Goal: Task Accomplishment & Management: Complete application form

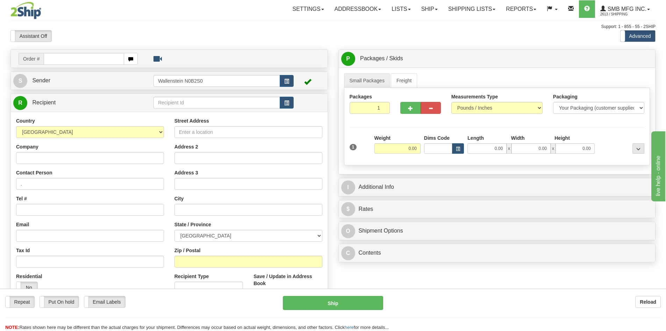
click at [96, 58] on input "text" at bounding box center [84, 59] width 80 height 12
click at [34, 157] on input "Company" at bounding box center [90, 158] width 148 height 12
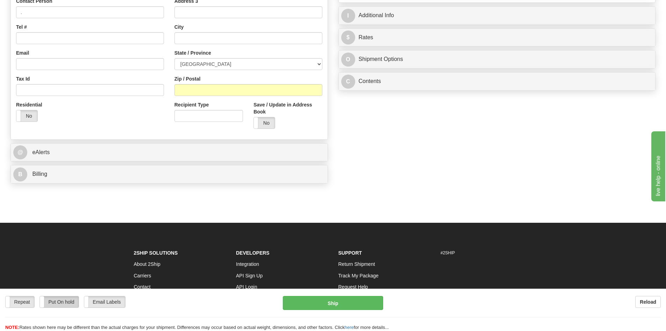
scroll to position [209, 0]
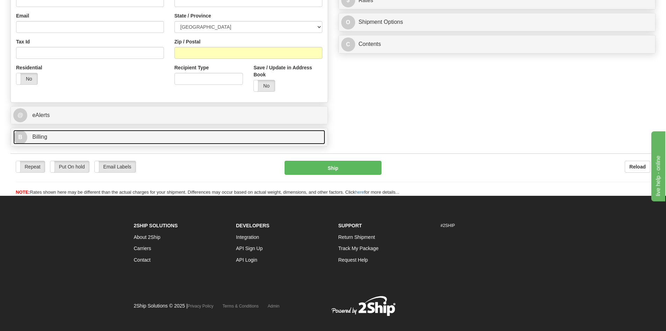
click at [41, 138] on span "Billing" at bounding box center [39, 137] width 15 height 6
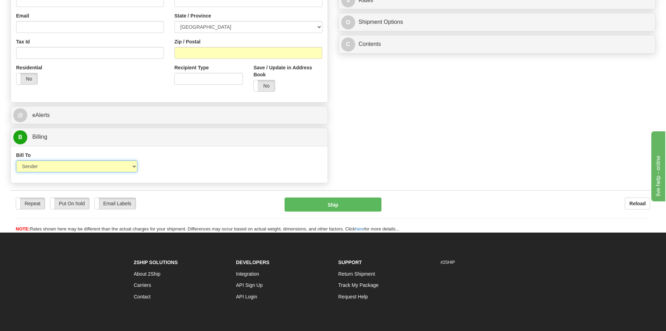
click at [45, 167] on select "Sender Recipient Third Party Collect" at bounding box center [76, 166] width 121 height 12
click at [16, 160] on select "Sender Recipient Third Party Collect" at bounding box center [76, 166] width 121 height 12
click at [54, 167] on select "Sender Recipient Third Party Collect" at bounding box center [76, 166] width 121 height 12
select select "4"
click at [16, 160] on select "Sender Recipient Third Party Collect" at bounding box center [76, 166] width 121 height 12
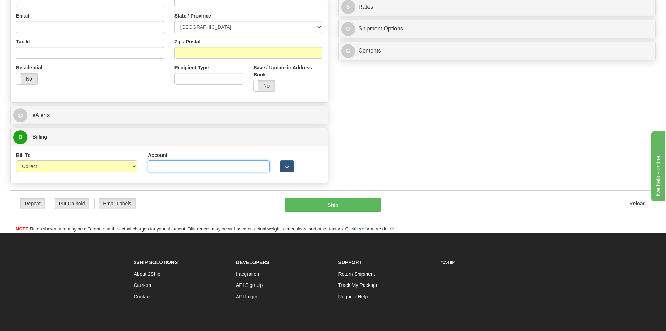
click at [183, 168] on input "Account" at bounding box center [208, 166] width 121 height 12
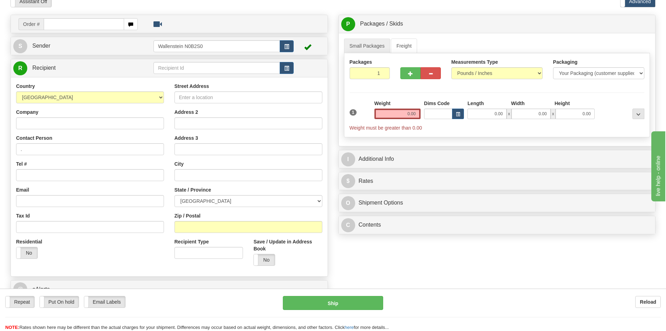
scroll to position [34, 0]
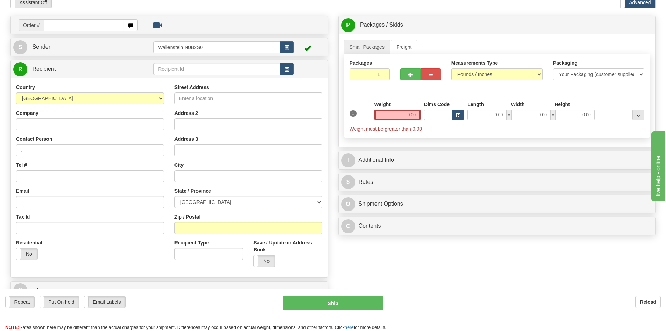
type input "2753802"
click at [30, 123] on input "Company" at bounding box center [90, 124] width 148 height 12
type input "[PERSON_NAME]"
drag, startPoint x: 177, startPoint y: 97, endPoint x: 189, endPoint y: 97, distance: 11.2
click at [189, 97] on input "Street Address" at bounding box center [249, 98] width 148 height 12
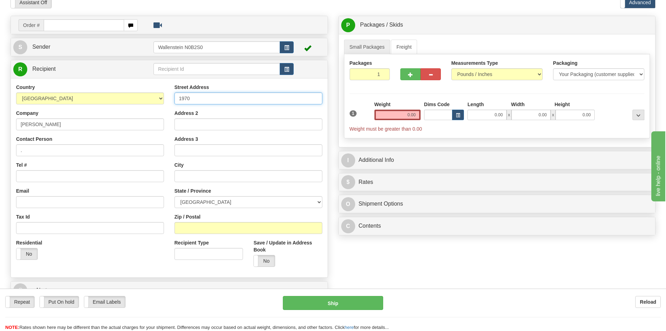
click at [196, 95] on input "1970" at bounding box center [249, 98] width 148 height 12
type input "1970 [PERSON_NAME][GEOGRAPHIC_DATA]"
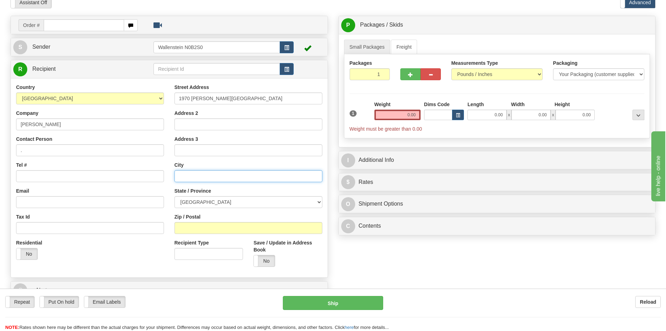
click at [185, 172] on input "text" at bounding box center [249, 176] width 148 height 12
type input "[GEOGRAPHIC_DATA]"
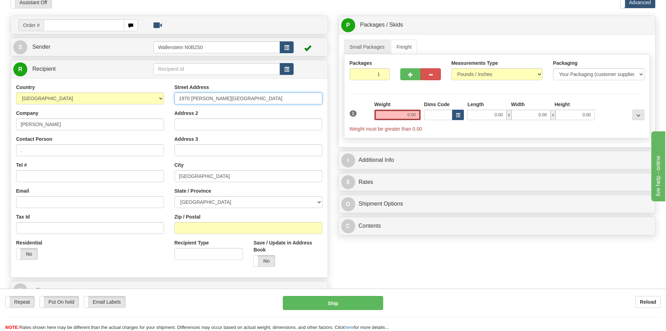
click at [226, 98] on input "1970 [PERSON_NAME][GEOGRAPHIC_DATA]" at bounding box center [249, 98] width 148 height 12
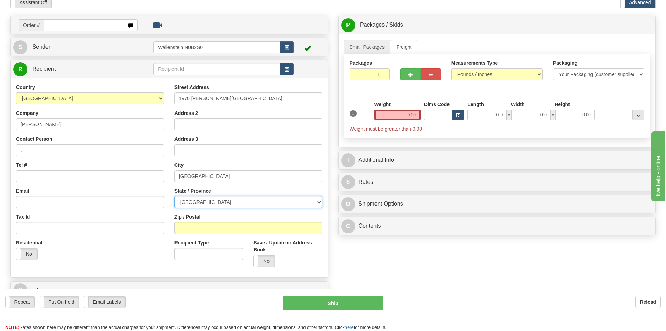
click at [184, 202] on select "[GEOGRAPHIC_DATA] [GEOGRAPHIC_DATA] [GEOGRAPHIC_DATA] [GEOGRAPHIC_DATA] [GEOGRA…" at bounding box center [249, 202] width 148 height 12
select select "ON"
click at [184, 202] on select "[GEOGRAPHIC_DATA] [GEOGRAPHIC_DATA] [GEOGRAPHIC_DATA] [GEOGRAPHIC_DATA] [GEOGRA…" at bounding box center [249, 202] width 148 height 12
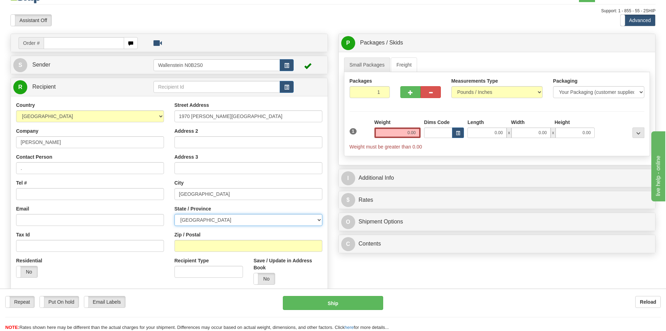
scroll to position [0, 0]
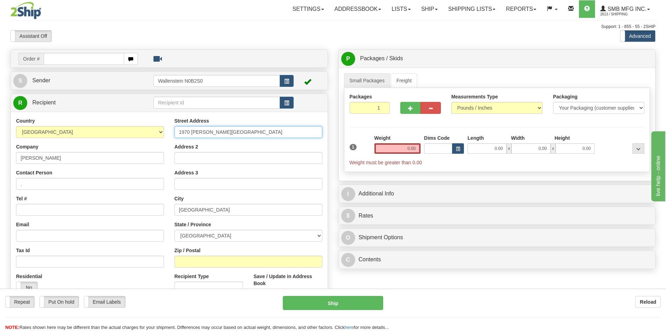
click at [222, 132] on input "1970 [PERSON_NAME][GEOGRAPHIC_DATA]" at bounding box center [249, 132] width 148 height 12
type input "1970 [PERSON_NAME][GEOGRAPHIC_DATA]"
click at [328, 308] on button "Ship" at bounding box center [333, 303] width 100 height 14
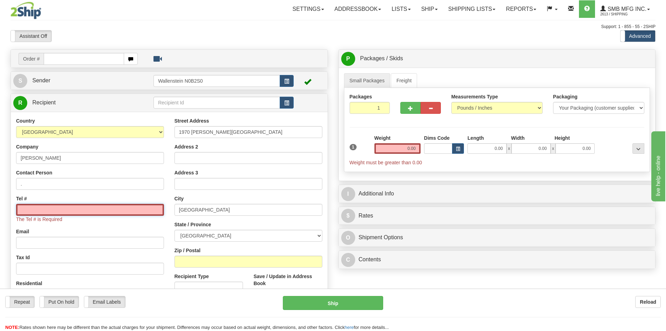
click at [57, 208] on input "Tel #" at bounding box center [90, 210] width 148 height 12
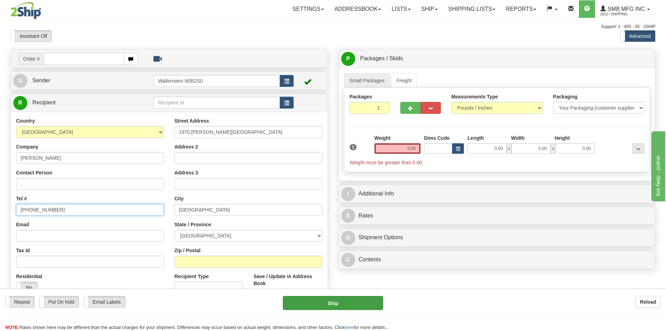
type input "[PHONE_NUMBER]"
click at [319, 301] on button "Ship" at bounding box center [333, 303] width 100 height 14
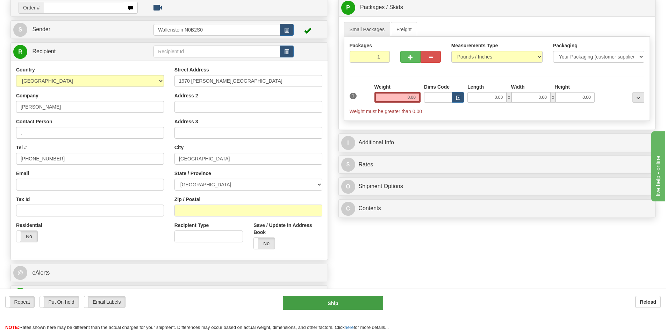
scroll to position [35, 0]
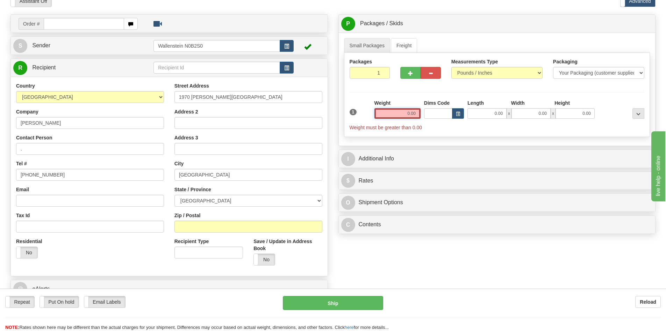
click at [390, 115] on input "0.00" at bounding box center [398, 113] width 46 height 10
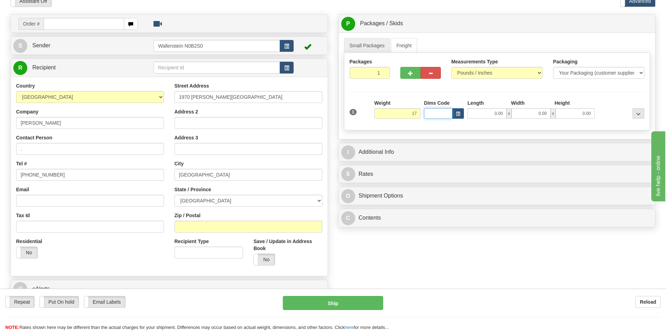
type input "17.00"
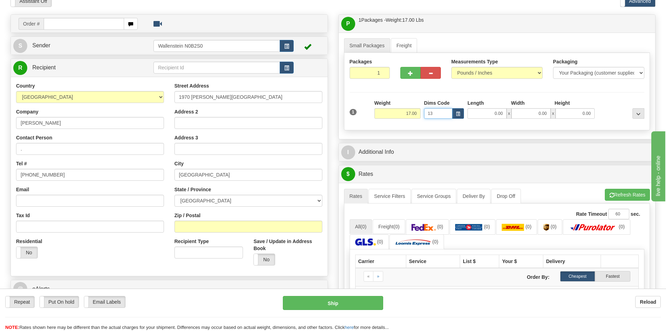
type input "13"
click at [476, 113] on input "8" at bounding box center [487, 113] width 39 height 10
type input "8.00"
click at [445, 112] on input "13" at bounding box center [438, 113] width 28 height 10
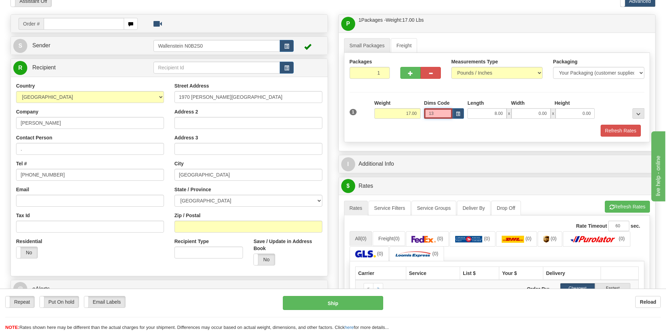
drag, startPoint x: 445, startPoint y: 112, endPoint x: 426, endPoint y: 113, distance: 19.6
click at [426, 113] on input "13" at bounding box center [438, 113] width 28 height 10
click at [480, 110] on input "8.00" at bounding box center [487, 113] width 39 height 10
click at [480, 110] on input "138.00" at bounding box center [487, 113] width 39 height 10
drag, startPoint x: 473, startPoint y: 111, endPoint x: 506, endPoint y: 111, distance: 32.5
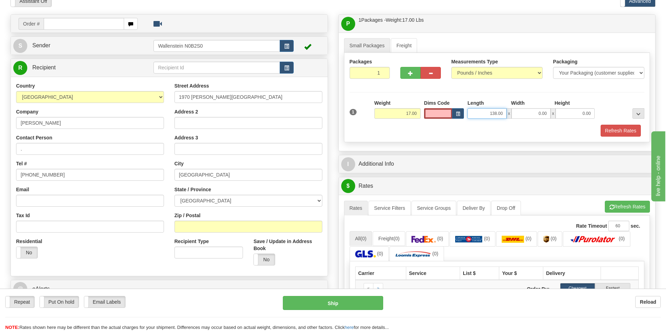
click at [506, 111] on input "138.00" at bounding box center [487, 113] width 39 height 10
type input "13.00"
type input "8.00"
click at [458, 112] on span "button" at bounding box center [458, 114] width 4 height 4
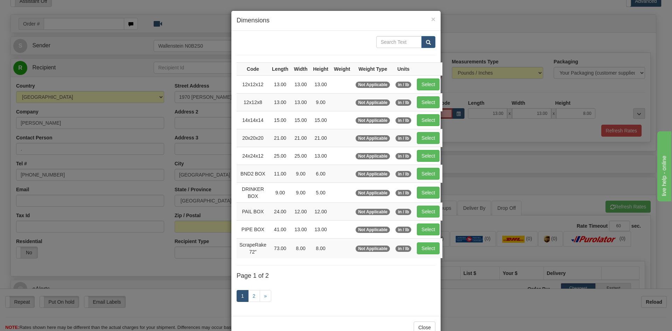
click at [458, 112] on div "× Dimensions Code Length Width Height Weight Weight Type Units 12x12x12 13.00 1…" at bounding box center [336, 165] width 672 height 331
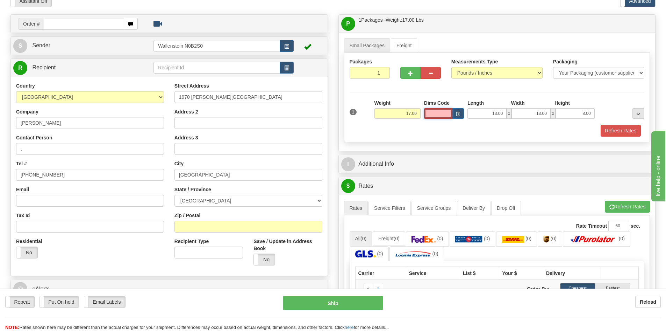
click at [440, 111] on input "Dims Code" at bounding box center [438, 113] width 28 height 10
click at [457, 112] on span "button" at bounding box center [458, 114] width 4 height 4
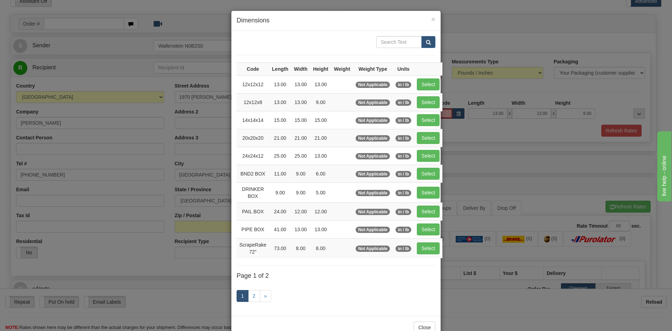
click at [457, 112] on div "× Dimensions Code Length Width Height Weight Weight Type Units 12x12x12 13.00 1…" at bounding box center [336, 165] width 672 height 331
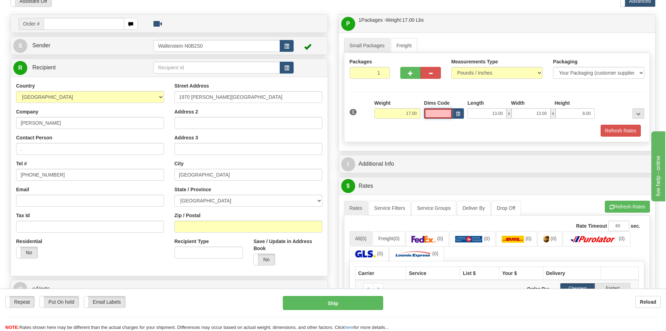
click at [444, 112] on input "Dims Code" at bounding box center [438, 113] width 28 height 10
type input "1"
click at [459, 112] on span "button" at bounding box center [458, 114] width 4 height 4
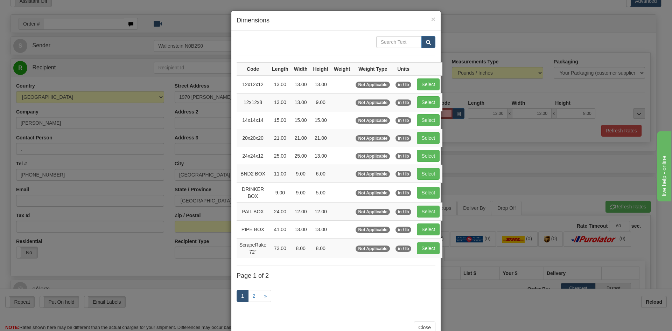
click at [449, 112] on div "× Dimensions Code Length Width Height Weight Weight Type Units 12x12x12 13.00 1…" at bounding box center [336, 165] width 672 height 331
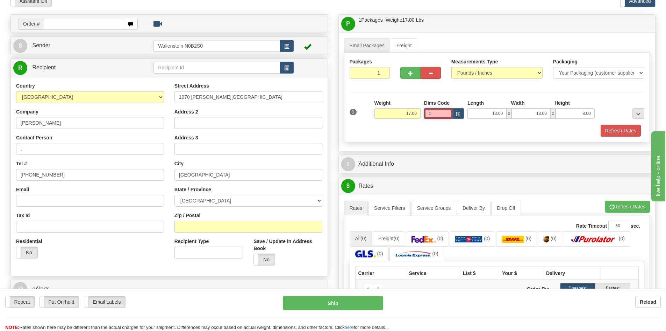
click at [449, 112] on input "1" at bounding box center [438, 113] width 28 height 10
click at [610, 126] on button "Refresh Rates" at bounding box center [621, 131] width 40 height 12
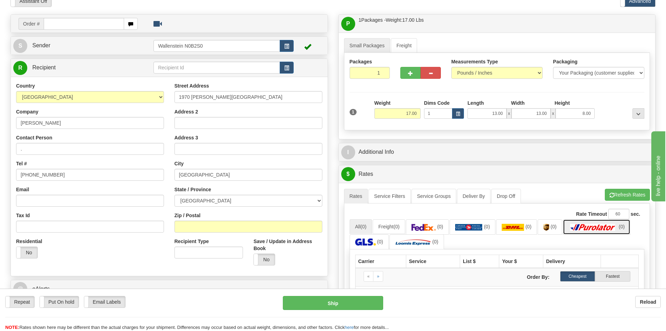
click at [596, 227] on img at bounding box center [593, 227] width 49 height 7
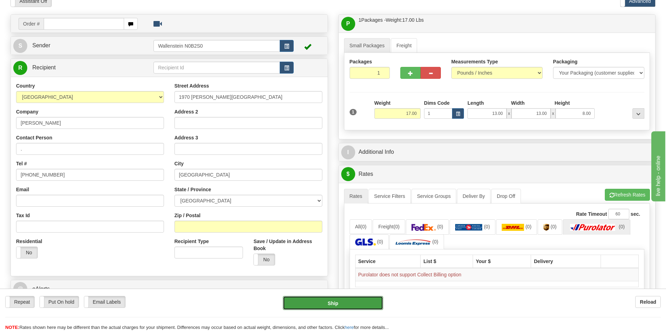
click at [328, 305] on button "Ship" at bounding box center [333, 303] width 100 height 14
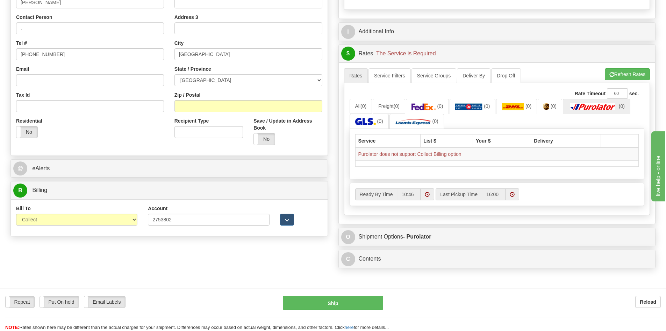
scroll to position [210, 0]
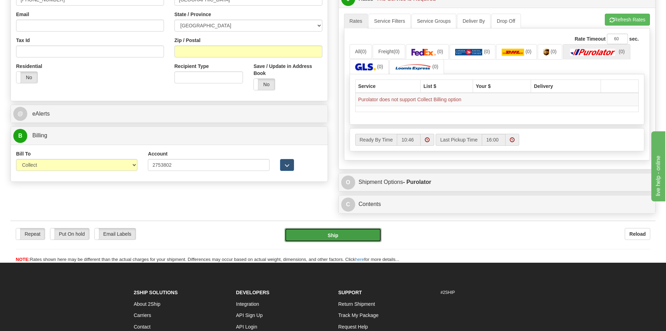
click at [326, 238] on button "Ship" at bounding box center [333, 235] width 97 height 14
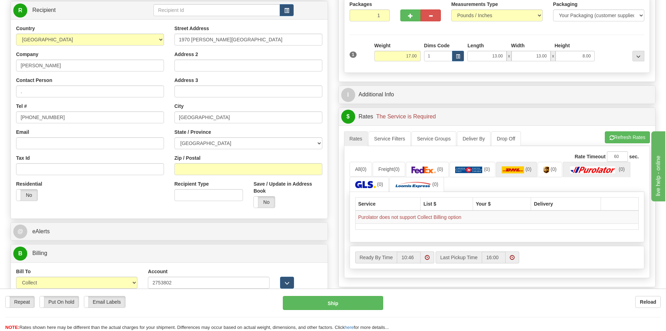
scroll to position [105, 0]
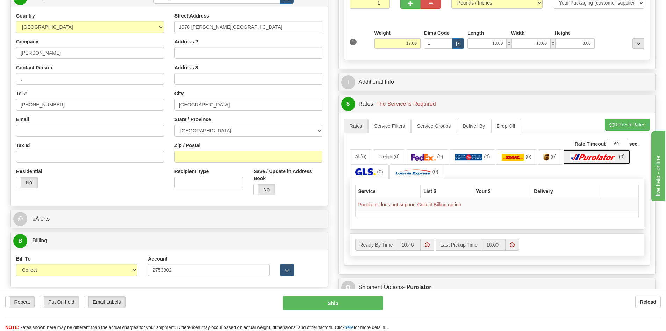
click at [603, 156] on img at bounding box center [593, 157] width 49 height 7
click at [594, 158] on img at bounding box center [593, 157] width 49 height 7
click at [615, 126] on button "Refresh Rates" at bounding box center [627, 125] width 45 height 12
click at [595, 154] on img at bounding box center [593, 157] width 49 height 7
click at [344, 304] on button "Ship" at bounding box center [333, 303] width 100 height 14
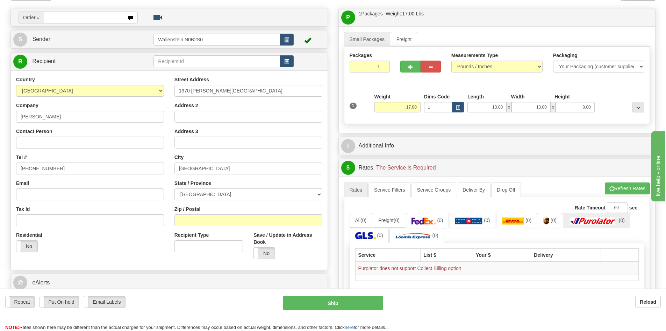
scroll to position [35, 0]
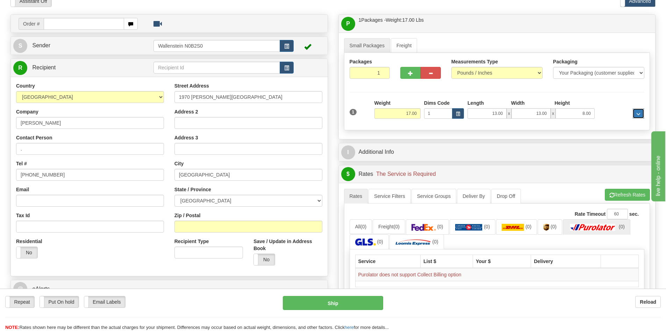
click at [641, 114] on button "..." at bounding box center [639, 113] width 12 height 10
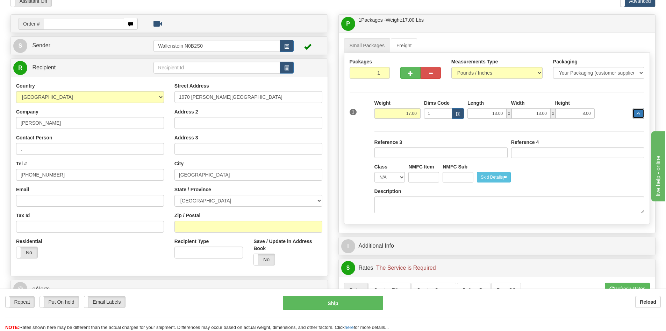
click at [641, 114] on button "..." at bounding box center [639, 113] width 12 height 10
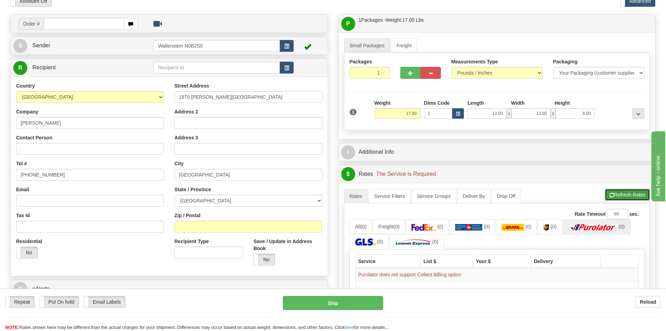
click at [631, 198] on button "Refresh Rates" at bounding box center [627, 195] width 45 height 12
click at [600, 228] on img at bounding box center [593, 227] width 49 height 7
click at [591, 228] on img at bounding box center [593, 227] width 49 height 7
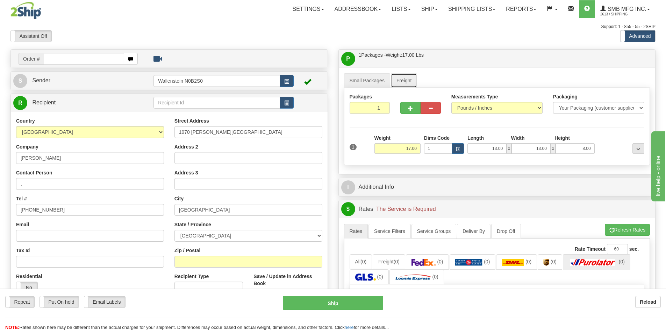
click at [406, 85] on link "Freight" at bounding box center [404, 80] width 27 height 15
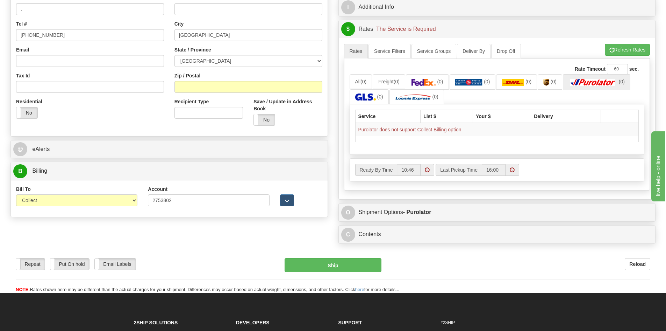
scroll to position [175, 0]
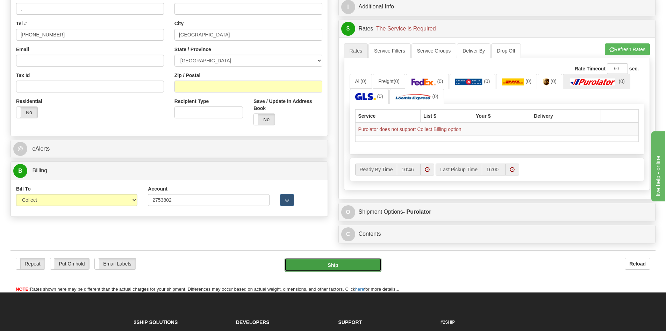
click at [337, 262] on button "Ship" at bounding box center [333, 264] width 97 height 14
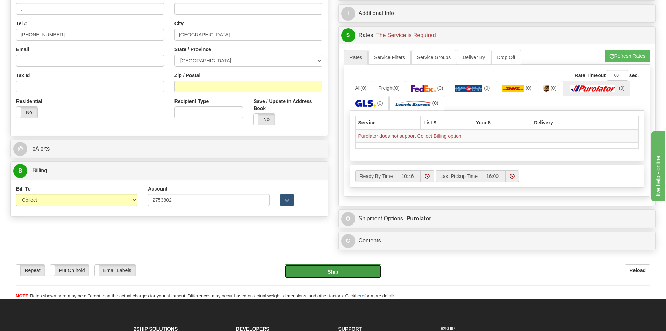
click at [339, 271] on button "Ship" at bounding box center [333, 271] width 97 height 14
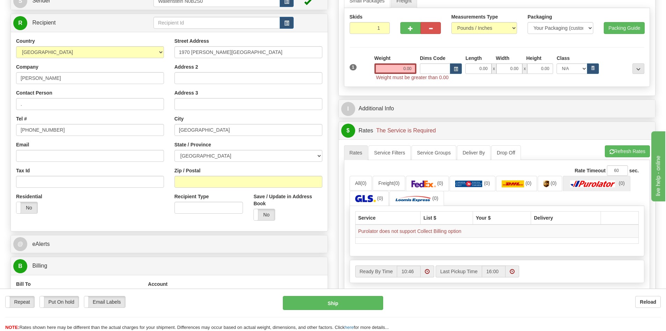
scroll to position [70, 0]
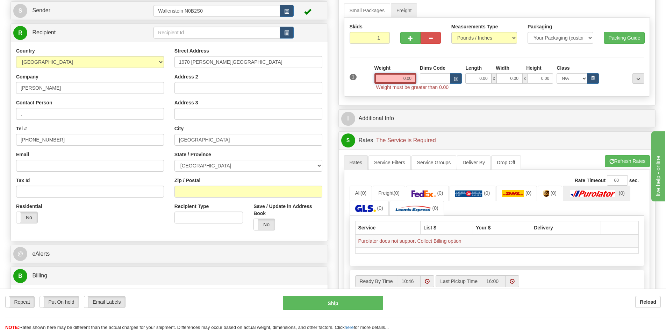
click at [401, 79] on input "0.00" at bounding box center [396, 78] width 42 height 10
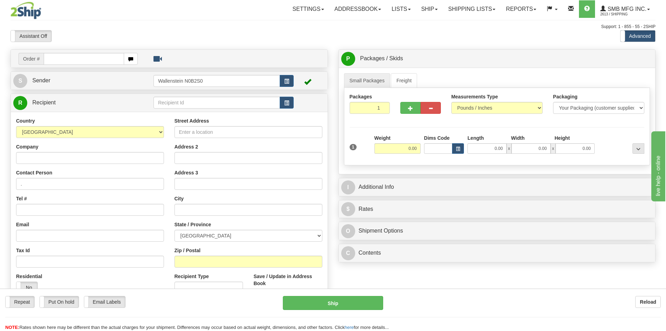
click at [105, 60] on input "text" at bounding box center [84, 59] width 80 height 12
click at [130, 56] on button "button" at bounding box center [131, 59] width 14 height 12
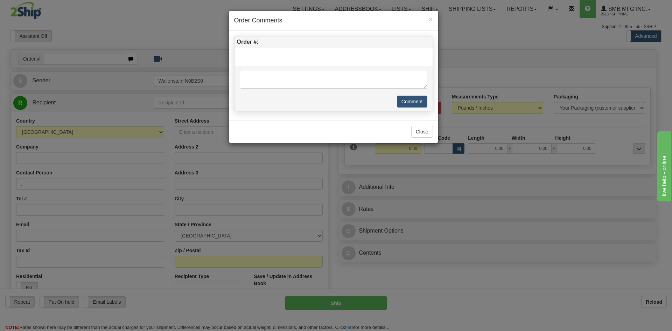
click at [116, 57] on div "× Order Comments Order #: Comment Close" at bounding box center [336, 165] width 672 height 331
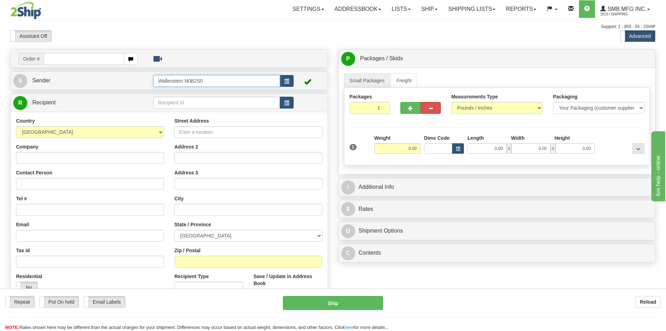
click at [223, 84] on input "Wallenstein N0B2S0" at bounding box center [217, 81] width 127 height 12
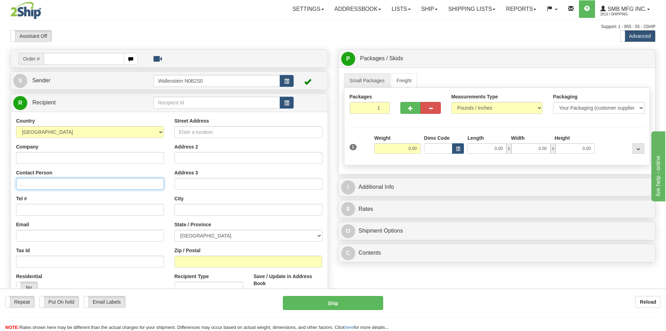
click at [25, 188] on input "." at bounding box center [90, 184] width 148 height 12
click at [35, 156] on input "Company" at bounding box center [90, 158] width 148 height 12
type input "DIXON"
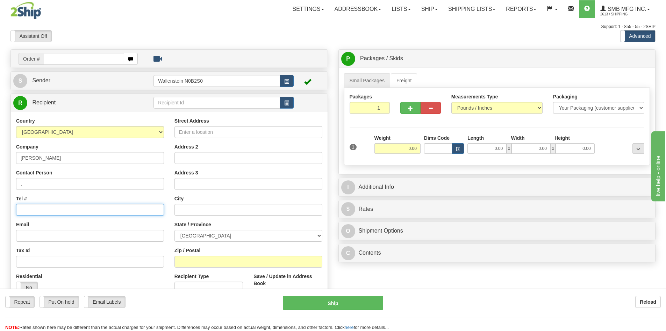
click at [41, 211] on input "Tel #" at bounding box center [90, 210] width 148 height 12
type input "[PHONE_NUMBER]"
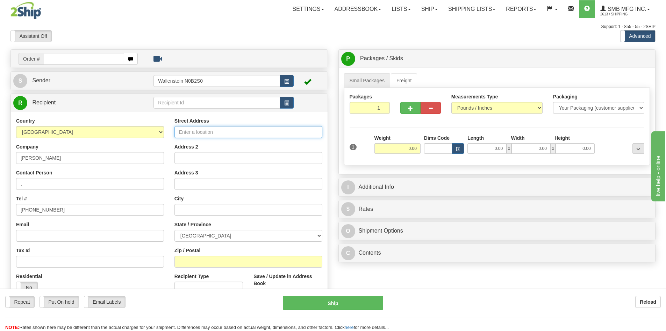
click at [183, 134] on input "Street Address" at bounding box center [249, 132] width 148 height 12
drag, startPoint x: 221, startPoint y: 132, endPoint x: 189, endPoint y: 128, distance: 32.4
click at [189, 128] on input "1970 bOYLEN" at bounding box center [249, 132] width 148 height 12
type input "1970 bOYLEN"
type input "B"
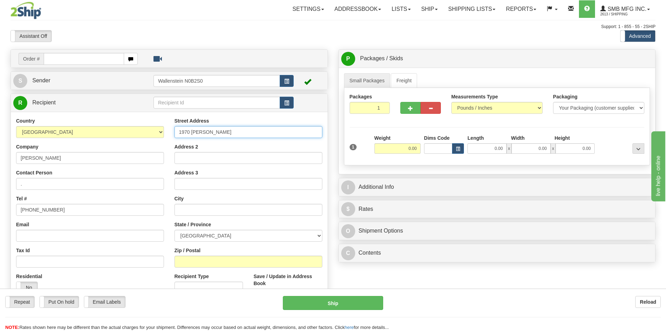
drag, startPoint x: 212, startPoint y: 130, endPoint x: 191, endPoint y: 131, distance: 21.7
click at [191, 131] on input "1970 bOYLEN" at bounding box center [249, 132] width 148 height 12
type input "1970 [PERSON_NAME][GEOGRAPHIC_DATA]"
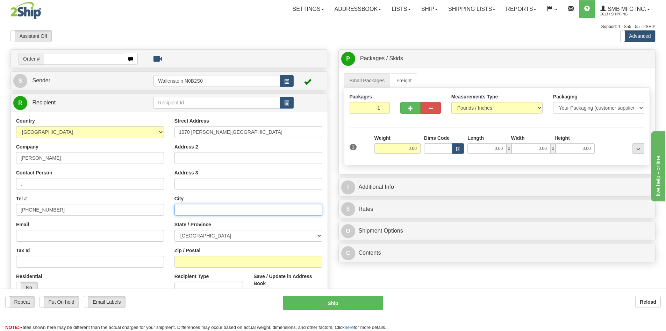
click at [184, 210] on input "text" at bounding box center [249, 210] width 148 height 12
type input "[GEOGRAPHIC_DATA]"
click at [187, 234] on select "[GEOGRAPHIC_DATA] [GEOGRAPHIC_DATA] [GEOGRAPHIC_DATA] [GEOGRAPHIC_DATA] [GEOGRA…" at bounding box center [249, 235] width 148 height 12
click at [185, 234] on select "[GEOGRAPHIC_DATA] [GEOGRAPHIC_DATA] [GEOGRAPHIC_DATA] [GEOGRAPHIC_DATA] [GEOGRA…" at bounding box center [249, 235] width 148 height 12
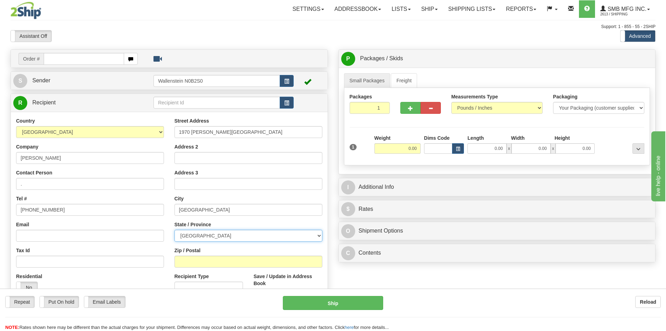
select select "ON"
click at [175, 229] on select "[GEOGRAPHIC_DATA] [GEOGRAPHIC_DATA] [GEOGRAPHIC_DATA] [GEOGRAPHIC_DATA] [GEOGRA…" at bounding box center [249, 235] width 148 height 12
click at [391, 149] on input "0.00" at bounding box center [398, 148] width 46 height 10
type input "17.00"
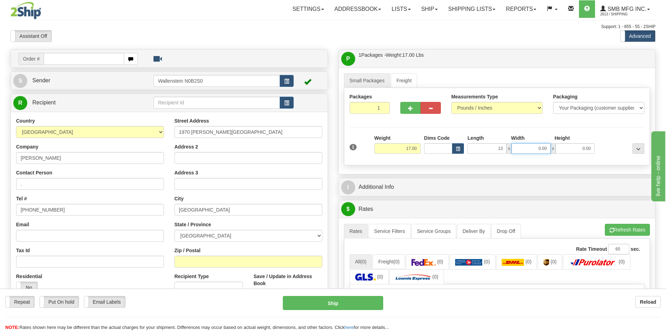
type input "13.00"
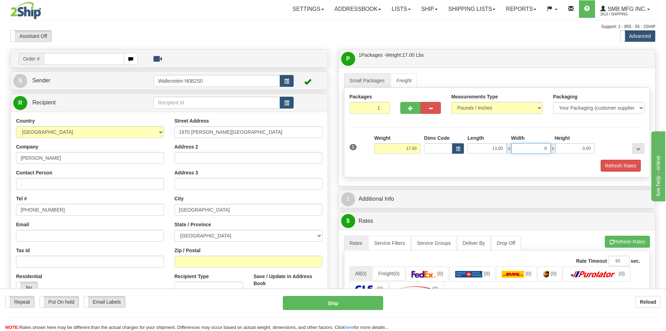
click at [535, 147] on input "8" at bounding box center [531, 148] width 39 height 10
drag, startPoint x: 535, startPoint y: 147, endPoint x: 550, endPoint y: 144, distance: 15.2
click at [550, 144] on input "8" at bounding box center [531, 148] width 39 height 10
type input "13.00"
type input "8.00"
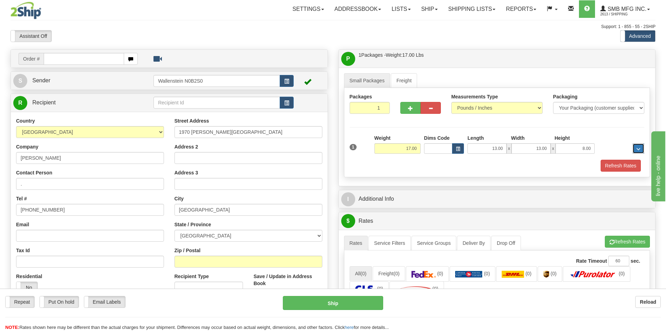
click at [638, 144] on button "..." at bounding box center [639, 148] width 12 height 10
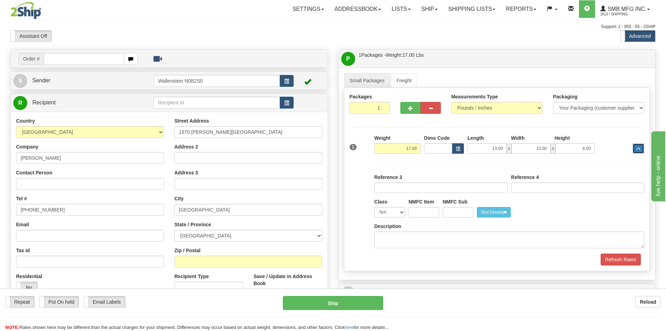
click at [638, 145] on button "..." at bounding box center [639, 148] width 12 height 10
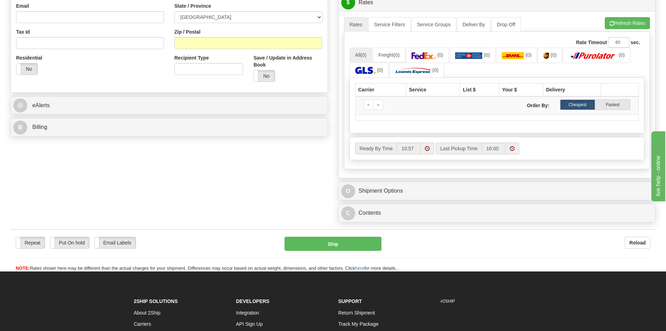
scroll to position [245, 0]
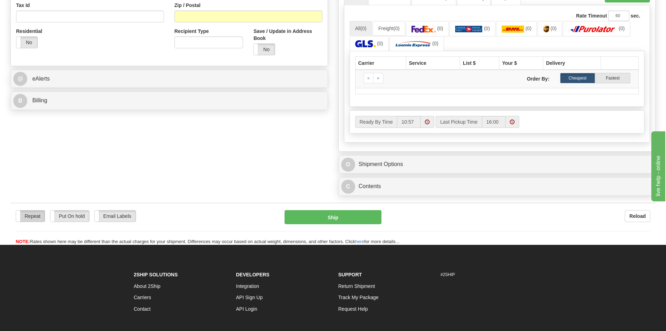
click at [22, 213] on label "Repeat" at bounding box center [30, 215] width 29 height 11
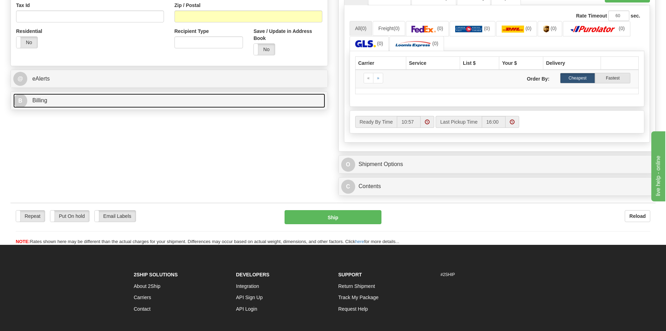
click at [43, 100] on span "Billing" at bounding box center [39, 100] width 15 height 6
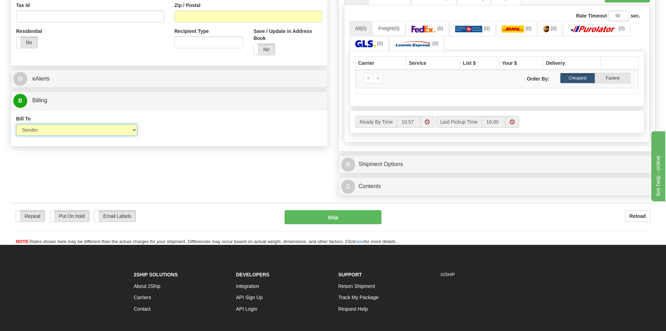
click at [44, 132] on select "Sender Recipient Third Party Collect" at bounding box center [76, 130] width 121 height 12
select select "4"
click at [16, 124] on select "Sender Recipient Third Party Collect" at bounding box center [76, 130] width 121 height 12
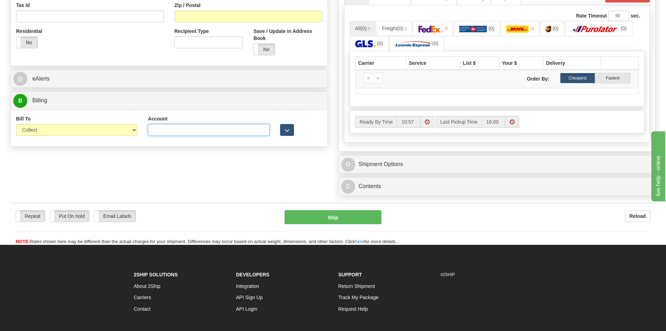
click at [155, 129] on input "Account" at bounding box center [208, 130] width 121 height 12
type input "2753802"
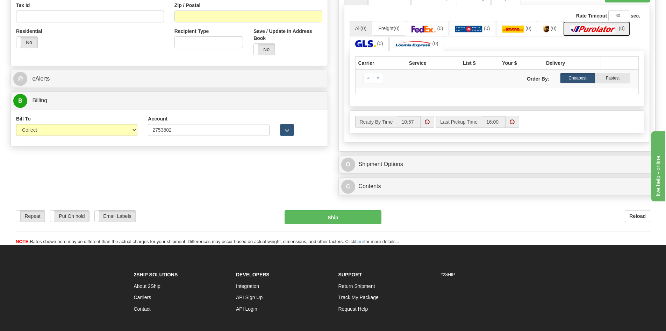
click at [592, 27] on img at bounding box center [593, 29] width 49 height 7
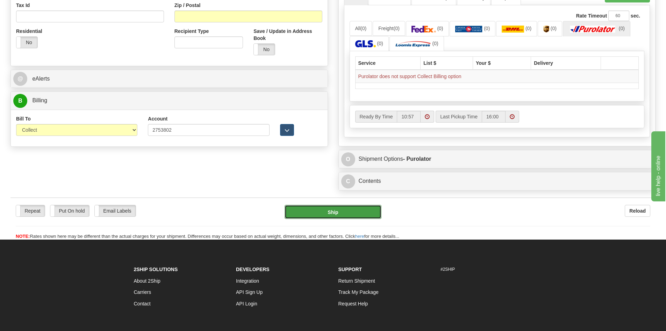
click at [339, 211] on button "Ship" at bounding box center [333, 212] width 97 height 14
click at [328, 211] on button "Ship" at bounding box center [333, 212] width 97 height 14
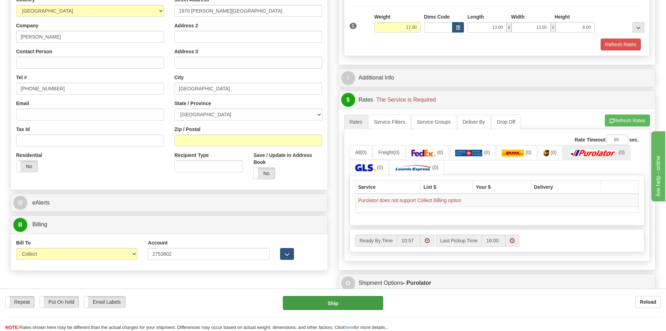
scroll to position [105, 0]
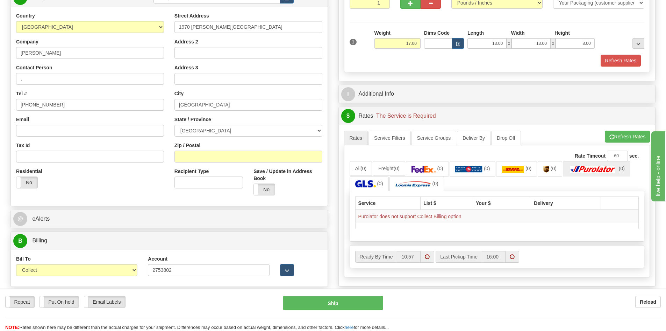
click at [78, 278] on div "Bill To Sender Recipient Third Party Collect" at bounding box center [77, 268] width 132 height 26
click at [81, 273] on select "Sender Recipient Third Party Collect" at bounding box center [76, 270] width 121 height 12
select select "2"
click at [16, 264] on select "Sender Recipient Third Party Collect" at bounding box center [76, 270] width 121 height 12
click at [185, 153] on input "Zip / Postal" at bounding box center [249, 156] width 148 height 12
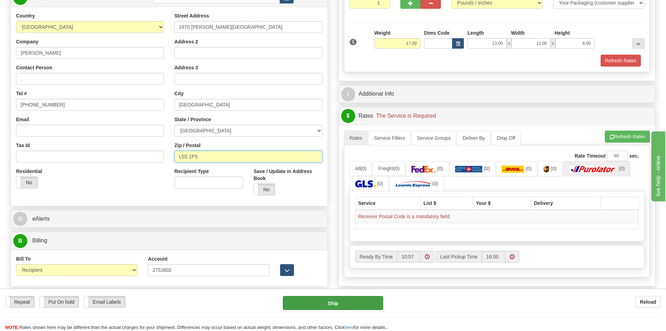
type input "L5S 1P5"
click at [325, 304] on button "Ship" at bounding box center [333, 303] width 100 height 14
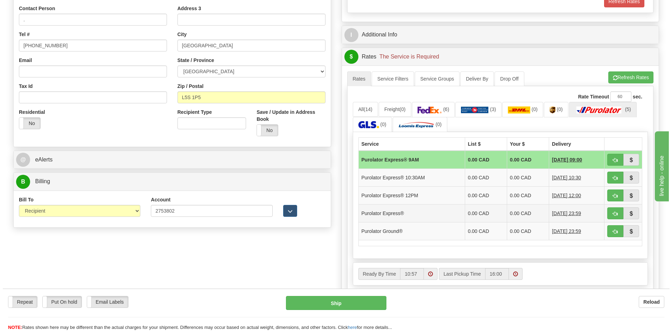
scroll to position [175, 0]
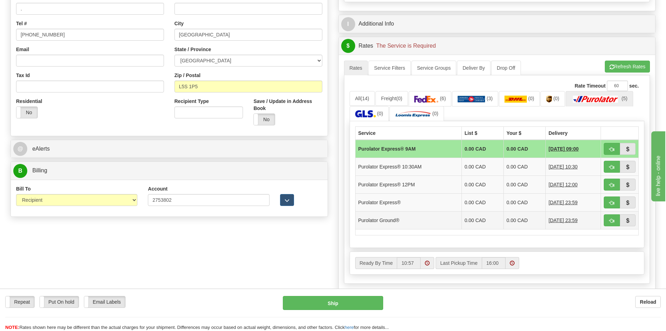
click at [383, 221] on td "Purolator Ground®" at bounding box center [408, 220] width 106 height 18
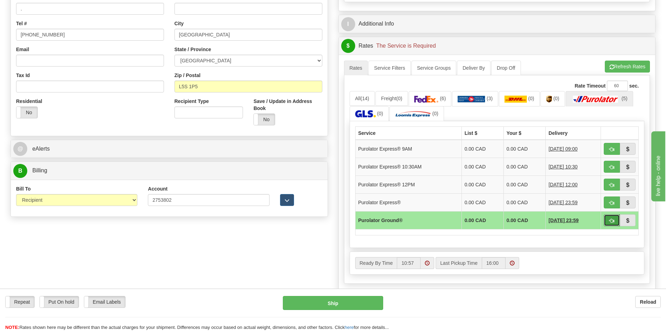
click at [614, 219] on span "button" at bounding box center [612, 220] width 5 height 5
type input "260"
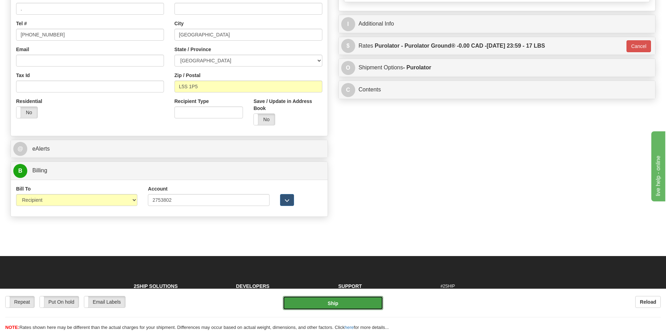
click at [368, 303] on button "Ship" at bounding box center [333, 303] width 100 height 14
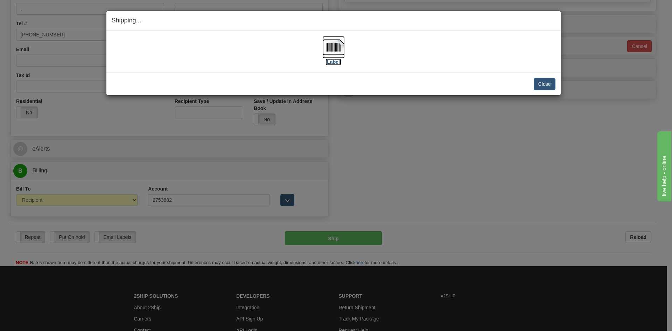
click at [335, 47] on img at bounding box center [333, 47] width 22 height 22
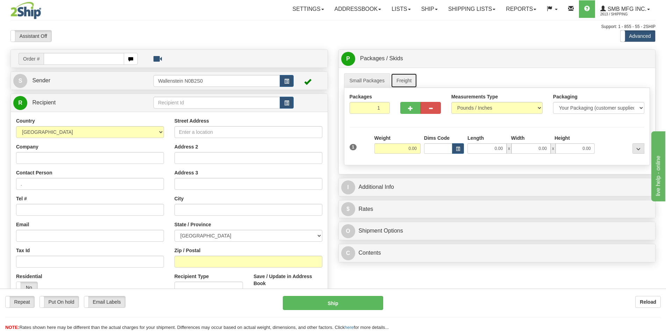
click at [415, 82] on link "Freight" at bounding box center [404, 80] width 27 height 15
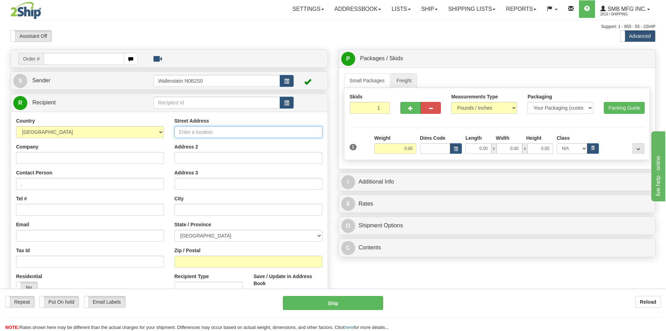
click at [190, 132] on input "Street Address" at bounding box center [249, 132] width 148 height 12
type input "11 Pleasant Drive"
click at [110, 155] on input "Company" at bounding box center [90, 158] width 148 height 12
type input "TCO Agromart"
click at [215, 234] on select "[GEOGRAPHIC_DATA] [GEOGRAPHIC_DATA] [GEOGRAPHIC_DATA] [GEOGRAPHIC_DATA] [GEOGRA…" at bounding box center [249, 235] width 148 height 12
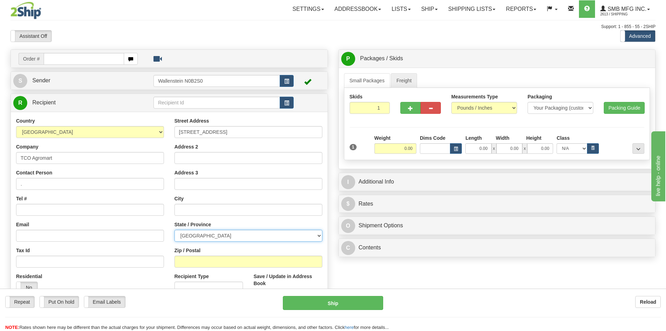
select select "ON"
click at [175, 229] on select "[GEOGRAPHIC_DATA] [GEOGRAPHIC_DATA] [GEOGRAPHIC_DATA] [GEOGRAPHIC_DATA] [GEOGRA…" at bounding box center [249, 235] width 148 height 12
click at [211, 259] on input "Zip / Postal" at bounding box center [249, 261] width 148 height 12
paste input "K0K2Z0"
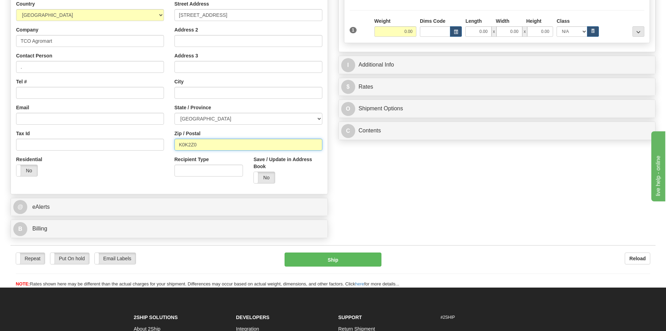
scroll to position [140, 0]
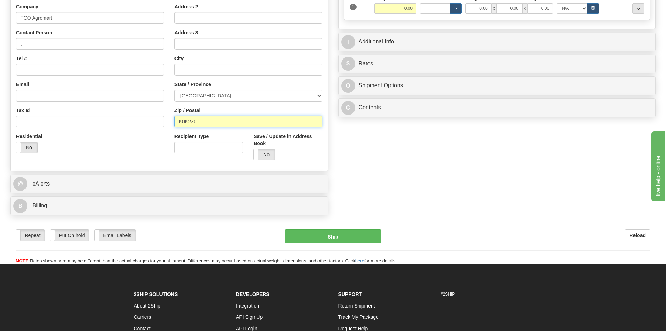
type input "K0K2Z0"
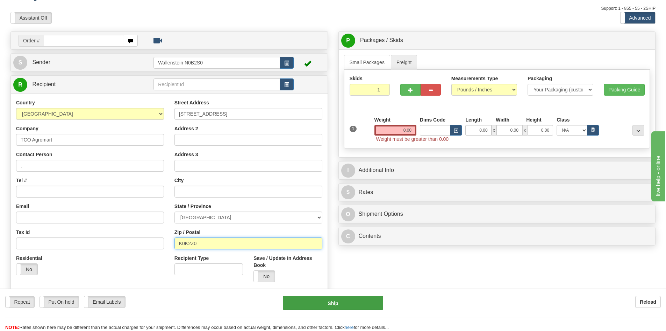
scroll to position [35, 0]
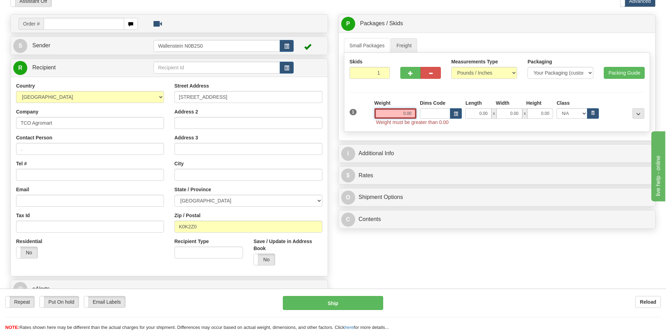
click at [407, 112] on input "0.00" at bounding box center [396, 113] width 42 height 10
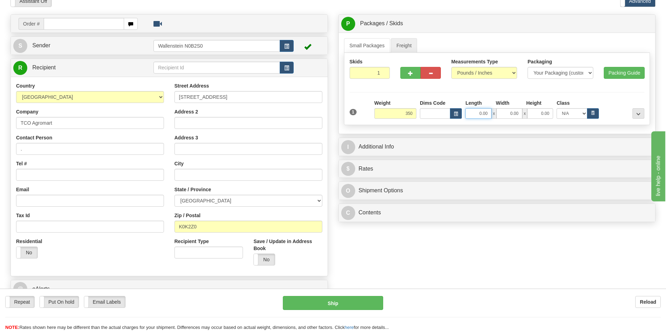
type input "350.00"
click at [477, 115] on input "0.00" at bounding box center [479, 113] width 26 height 10
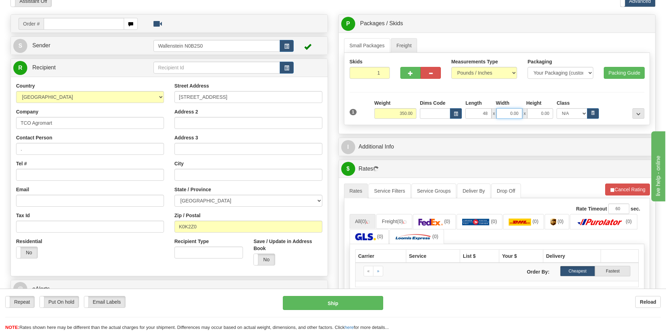
type input "48.00"
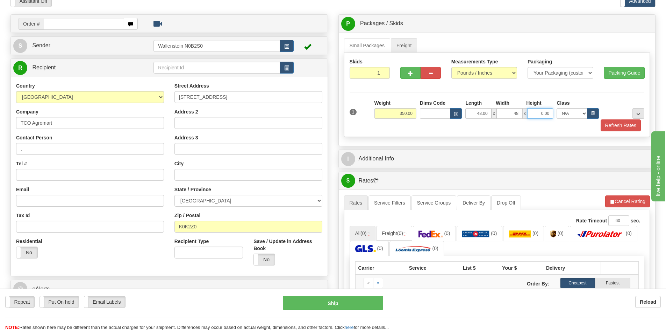
type input "48.00"
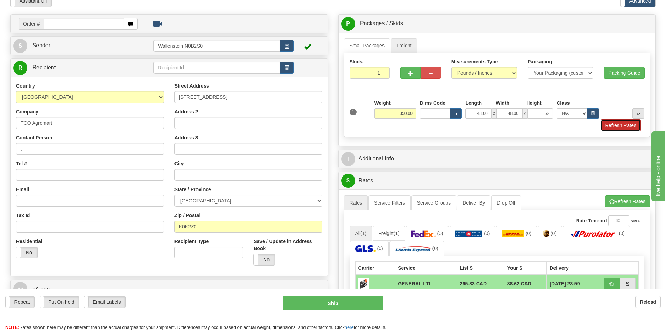
type input "52.00"
click at [609, 123] on button "Refresh Rates" at bounding box center [621, 125] width 40 height 12
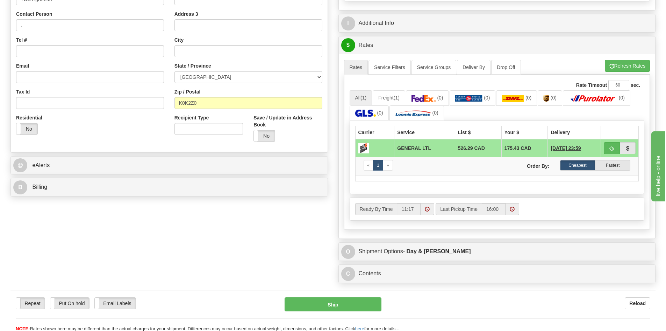
scroll to position [175, 0]
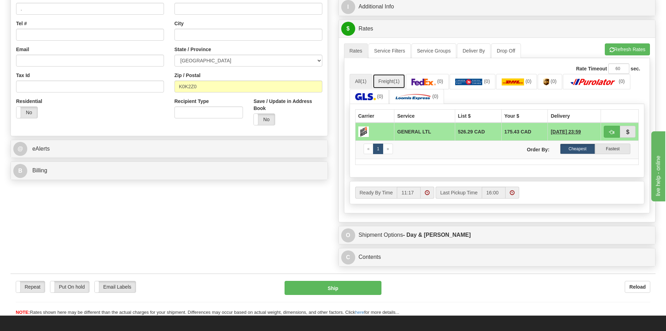
click at [388, 82] on link "Freight (1)" at bounding box center [389, 81] width 33 height 15
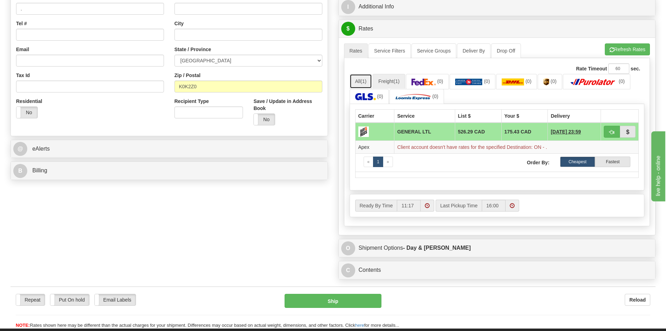
click at [358, 78] on link "All (1)" at bounding box center [361, 81] width 23 height 15
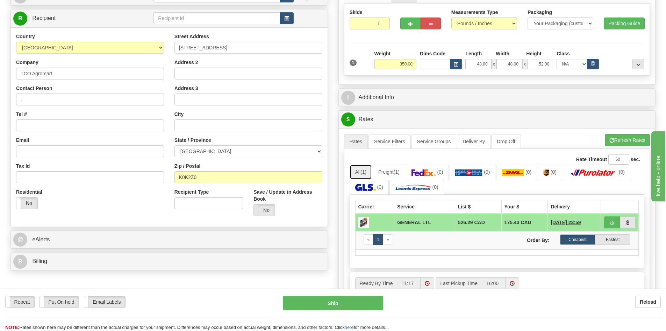
scroll to position [70, 0]
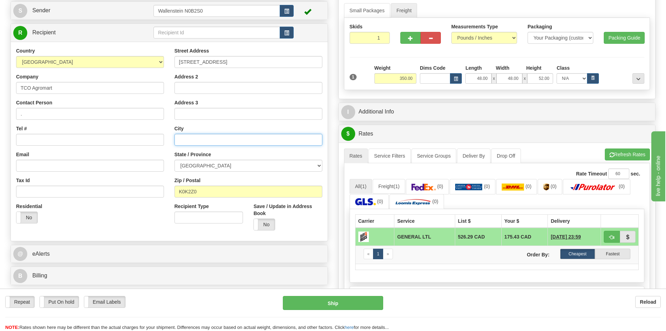
click at [234, 137] on input "text" at bounding box center [249, 140] width 148 height 12
type input "Selby"
click at [614, 153] on button "Refresh Rates" at bounding box center [627, 154] width 45 height 12
click at [399, 189] on link "Freight (1)" at bounding box center [389, 186] width 33 height 15
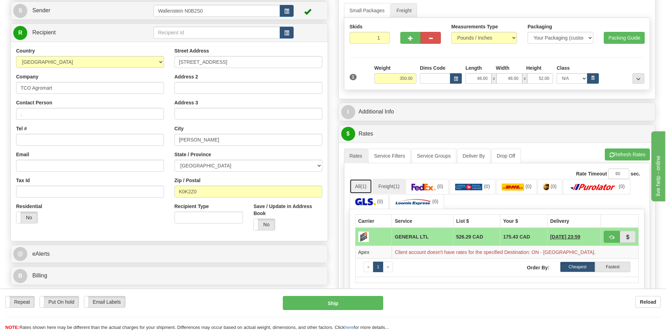
click at [360, 187] on link "All (1)" at bounding box center [361, 186] width 23 height 15
